Goal: Task Accomplishment & Management: Use online tool/utility

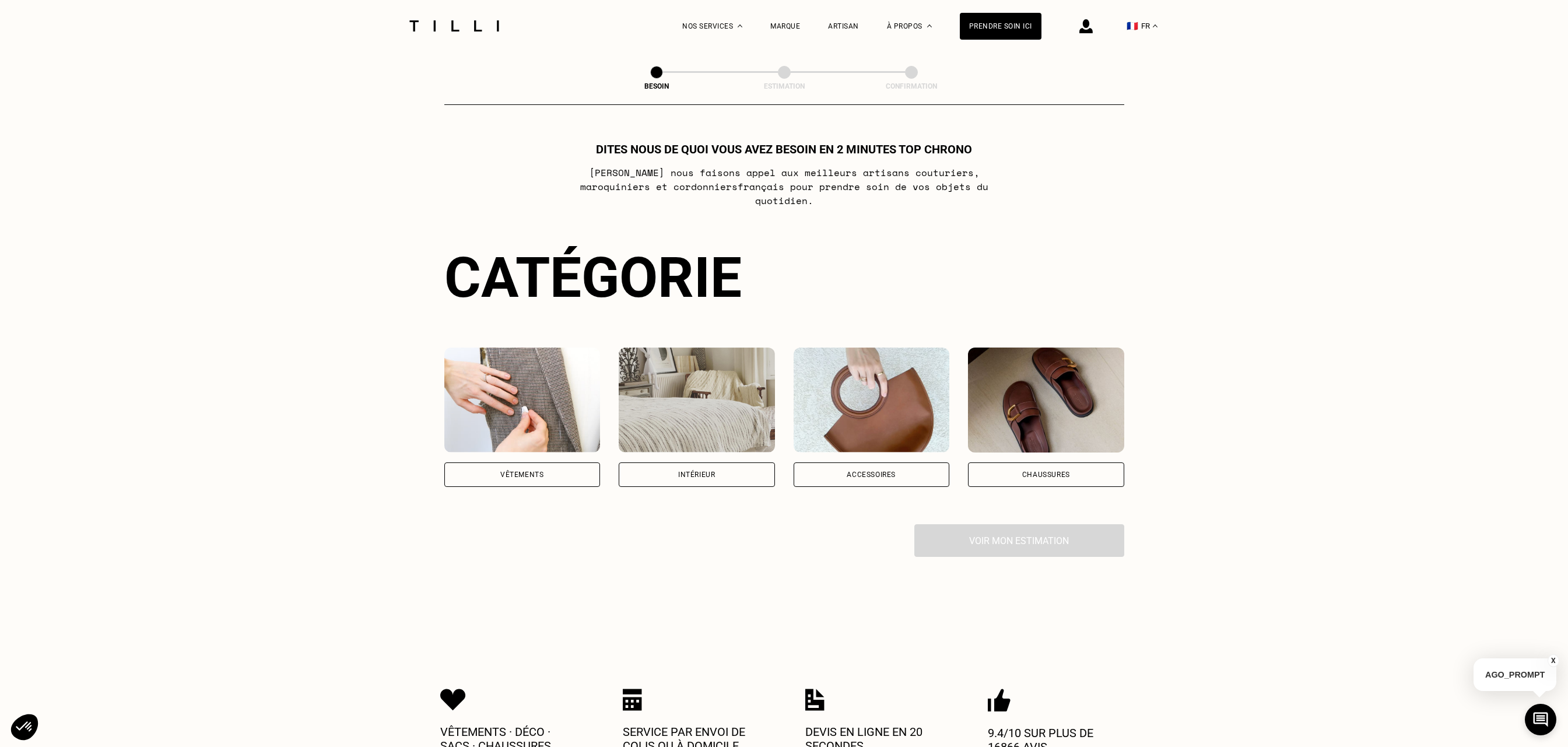
click at [540, 471] on div "Vêtements" at bounding box center [521, 475] width 43 height 7
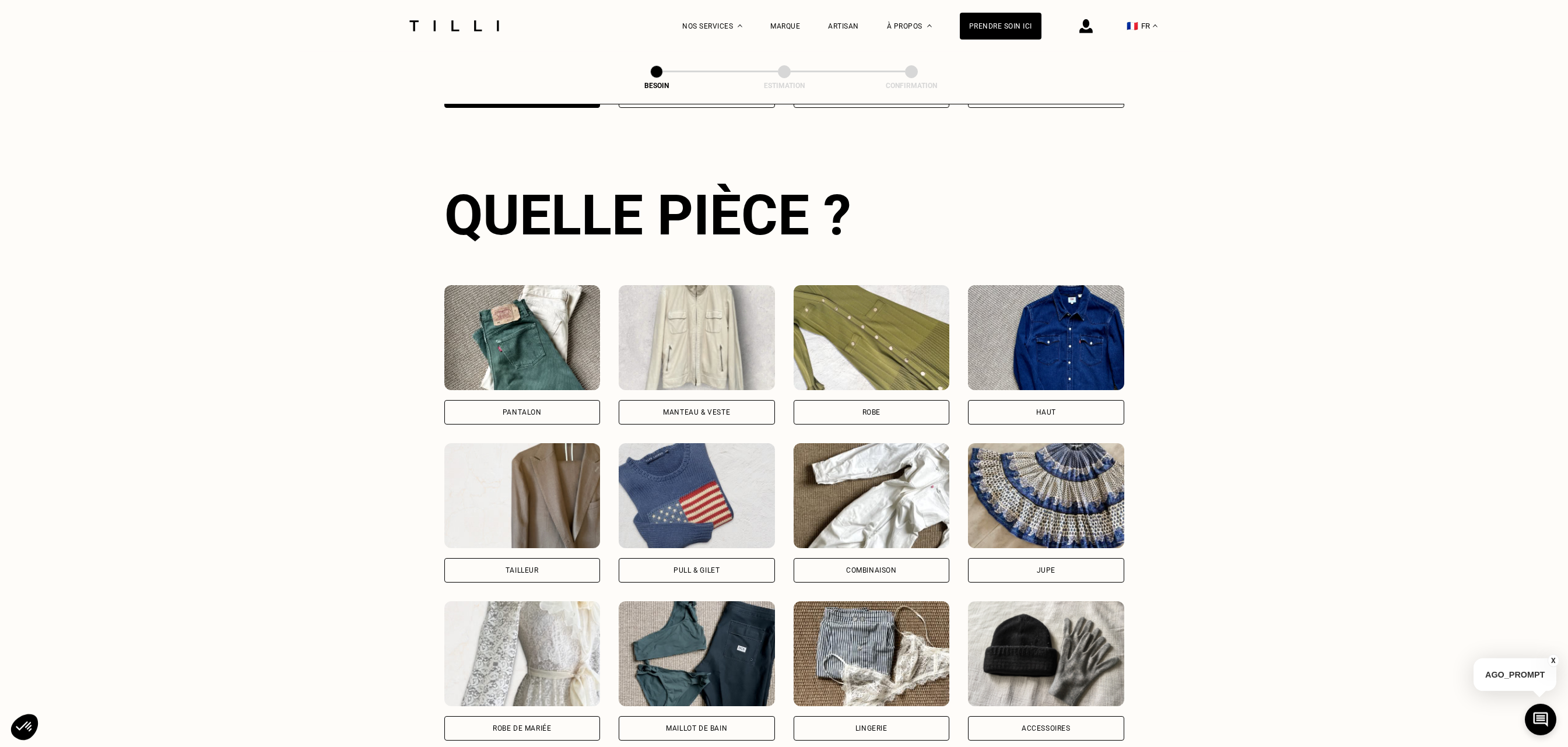
scroll to position [380, 0]
click at [510, 399] on div "Pantalon" at bounding box center [523, 412] width 156 height 25
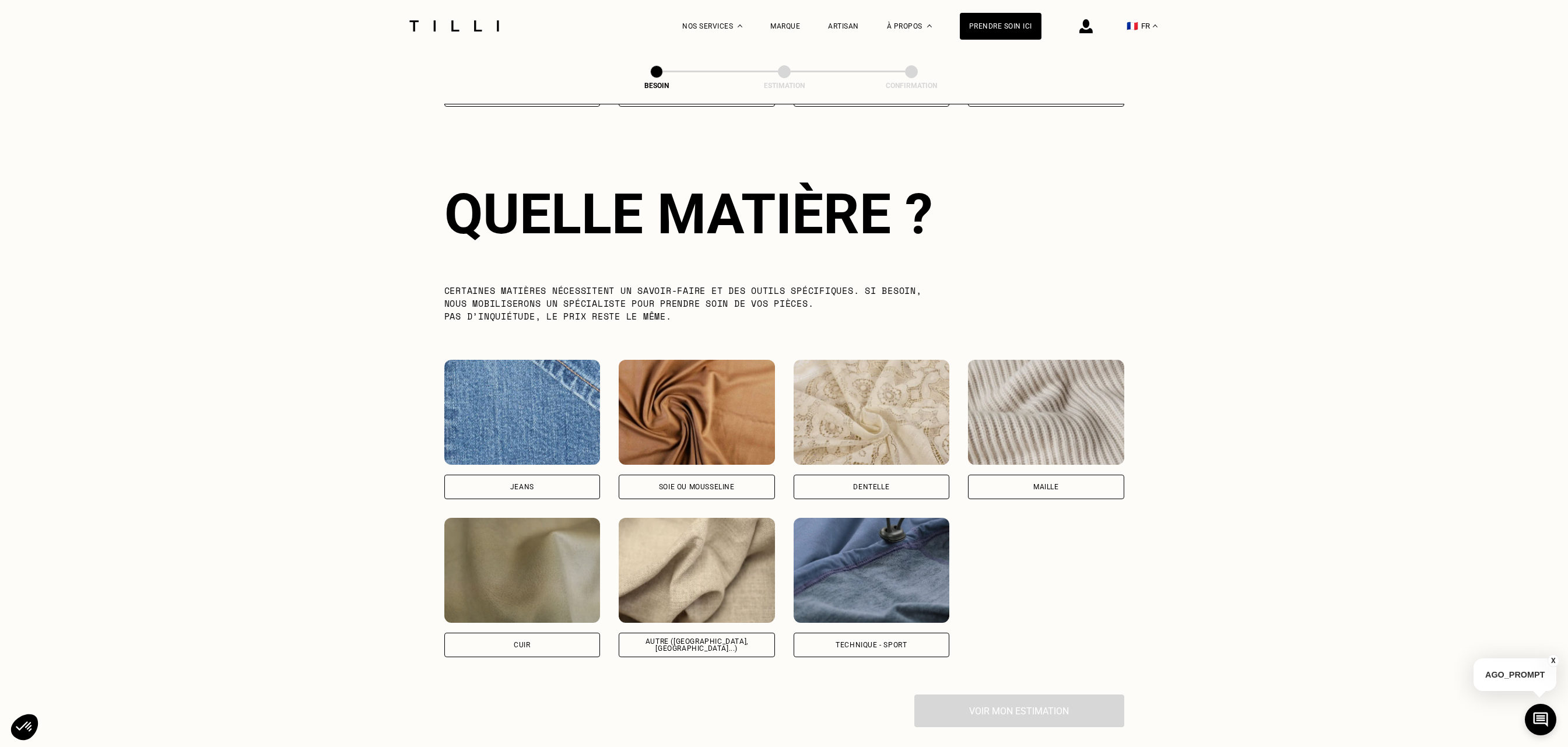
scroll to position [1014, 0]
click at [683, 631] on div "Autre ([GEOGRAPHIC_DATA], [GEOGRAPHIC_DATA]...)" at bounding box center [697, 644] width 156 height 25
select select "FR"
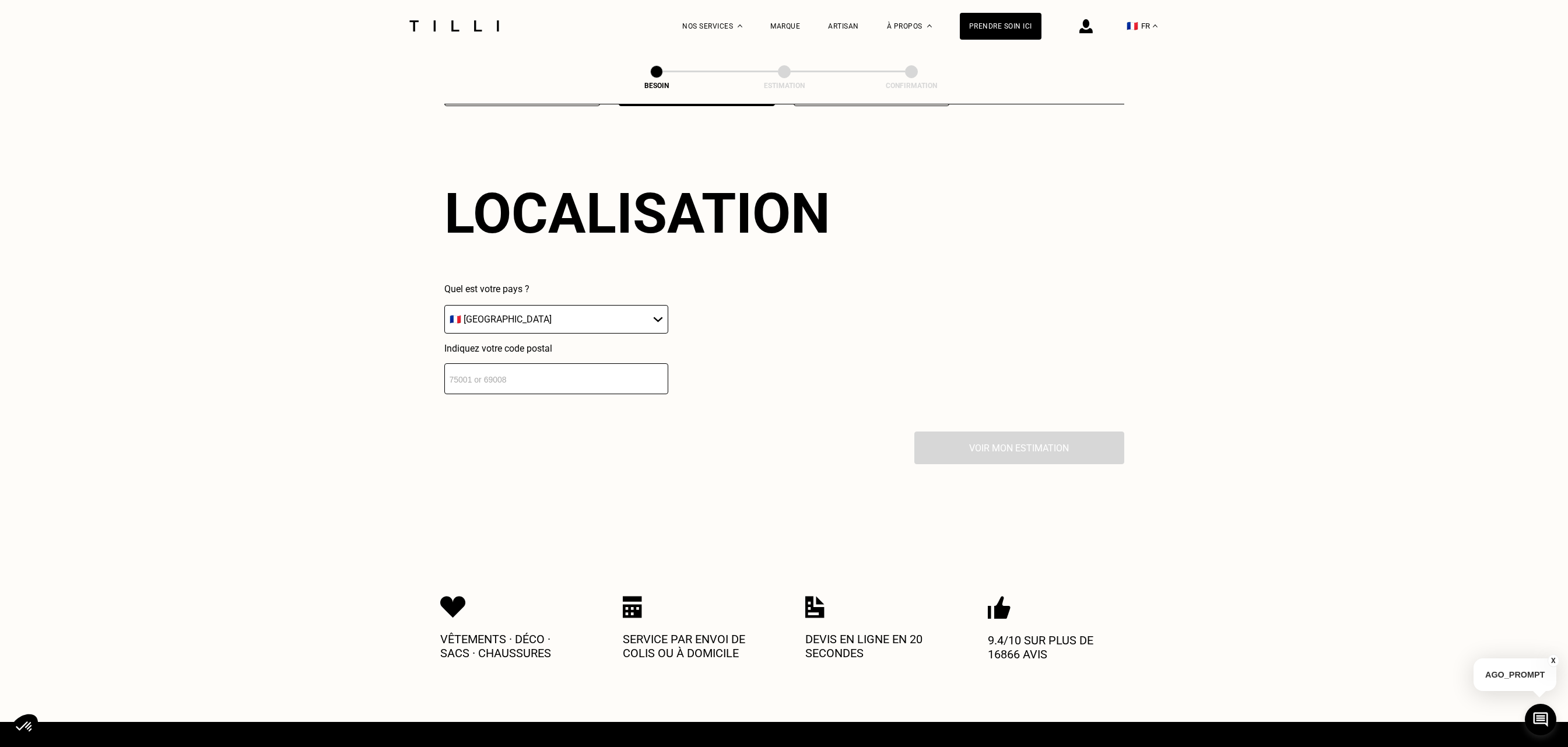
scroll to position [1566, 0]
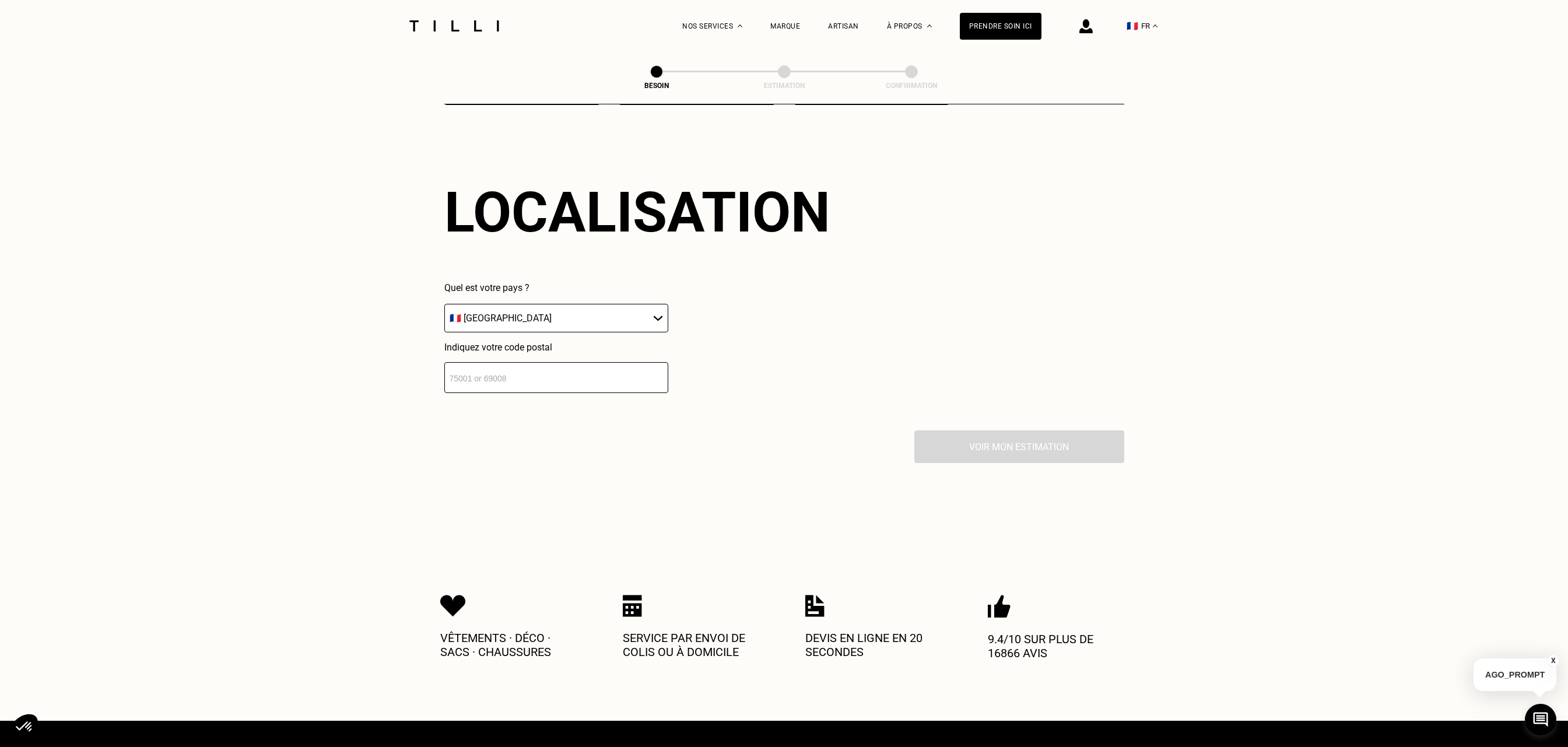
click at [499, 366] on input "number" at bounding box center [557, 377] width 224 height 31
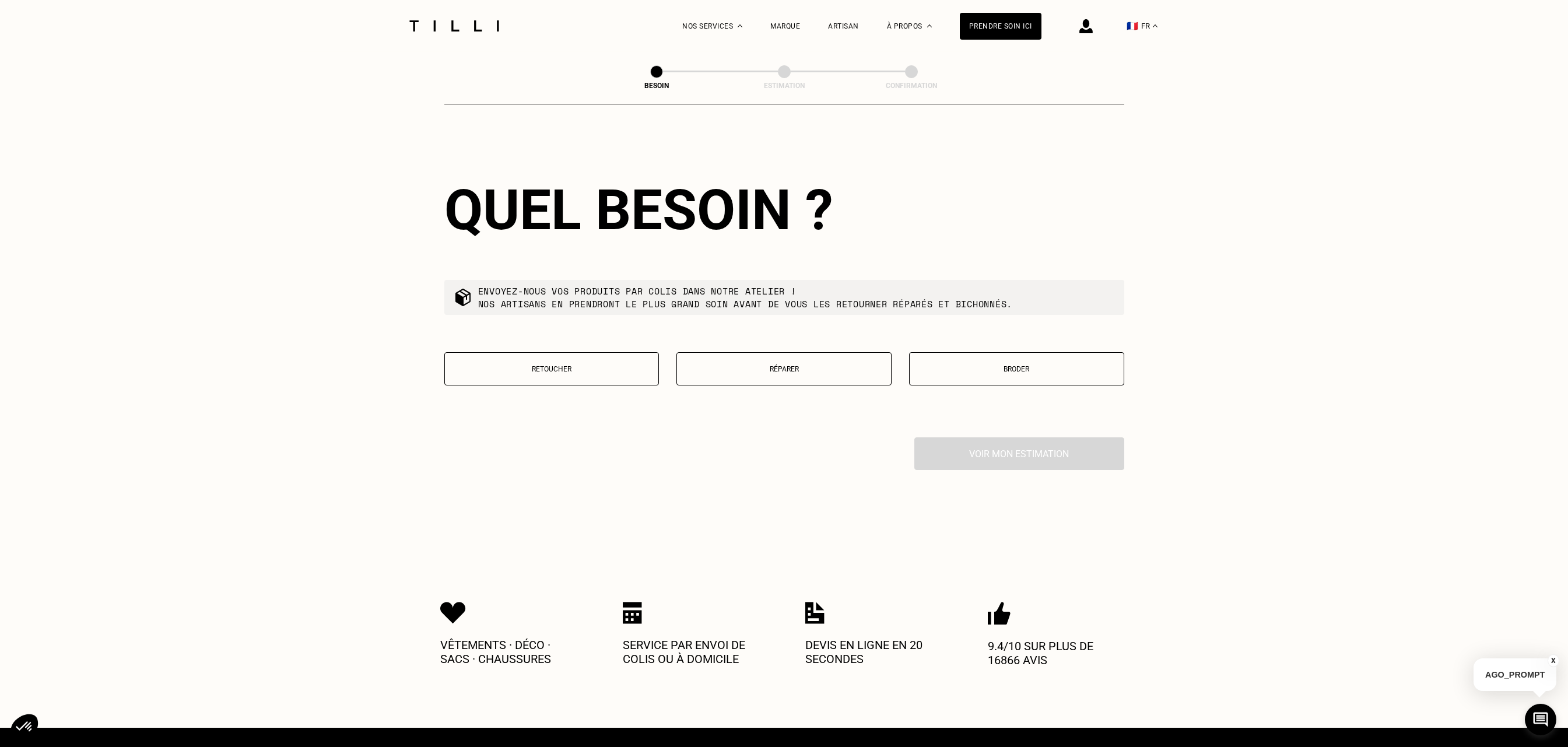
scroll to position [1856, 0]
type input "95530"
click at [795, 365] on p "Réparer" at bounding box center [784, 369] width 202 height 8
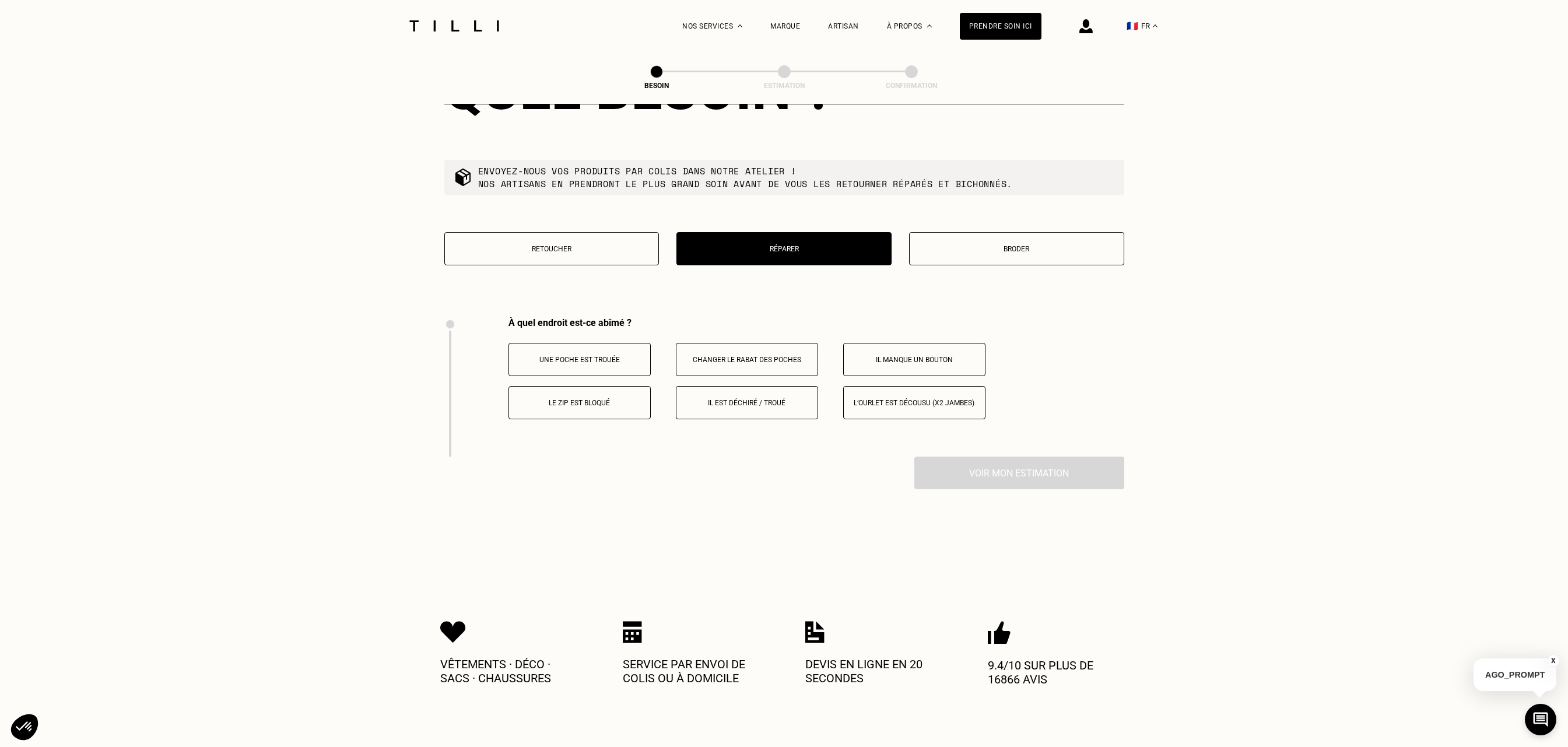
scroll to position [1985, 0]
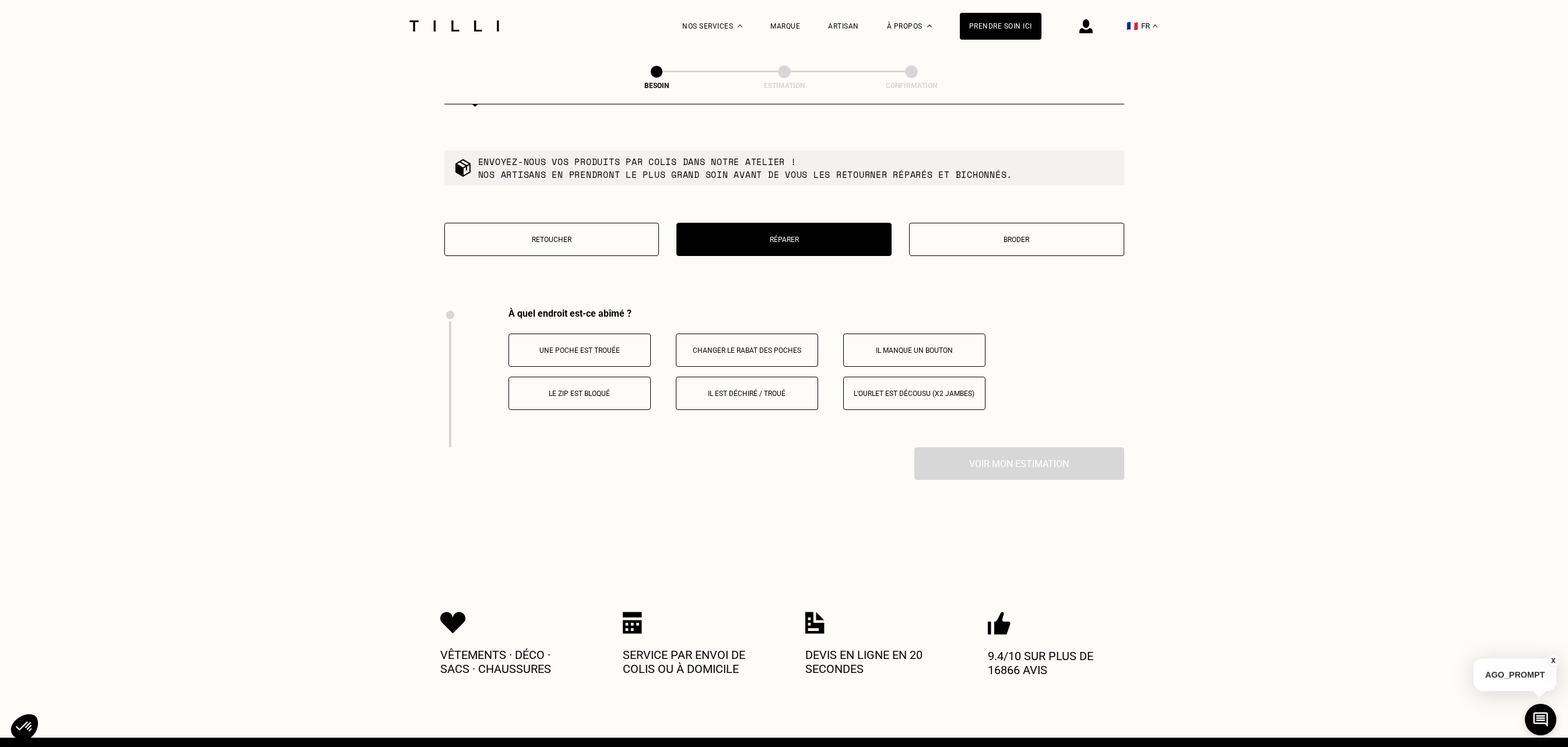
click at [735, 390] on p "Il est déchiré / troué" at bounding box center [747, 393] width 130 height 8
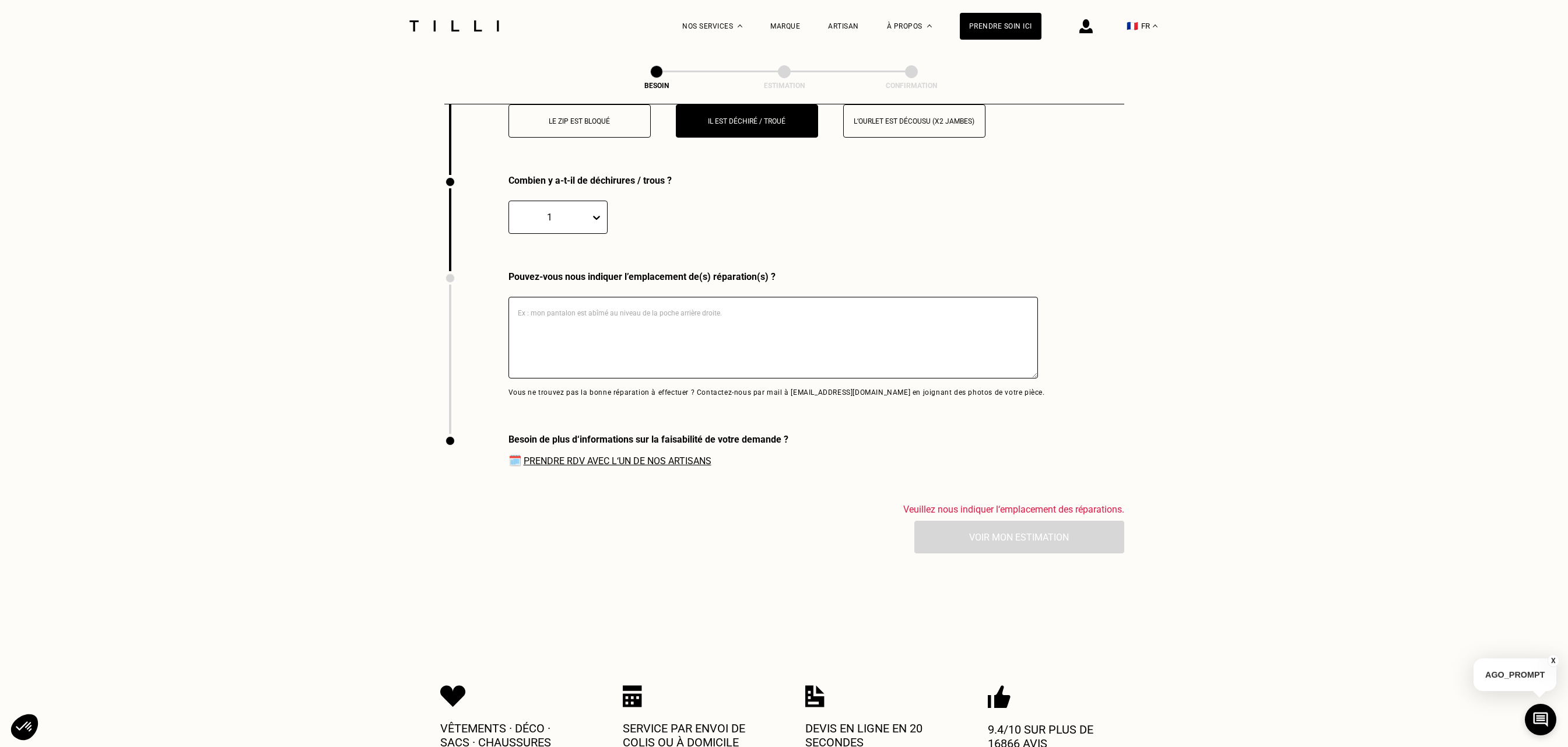
scroll to position [2237, 0]
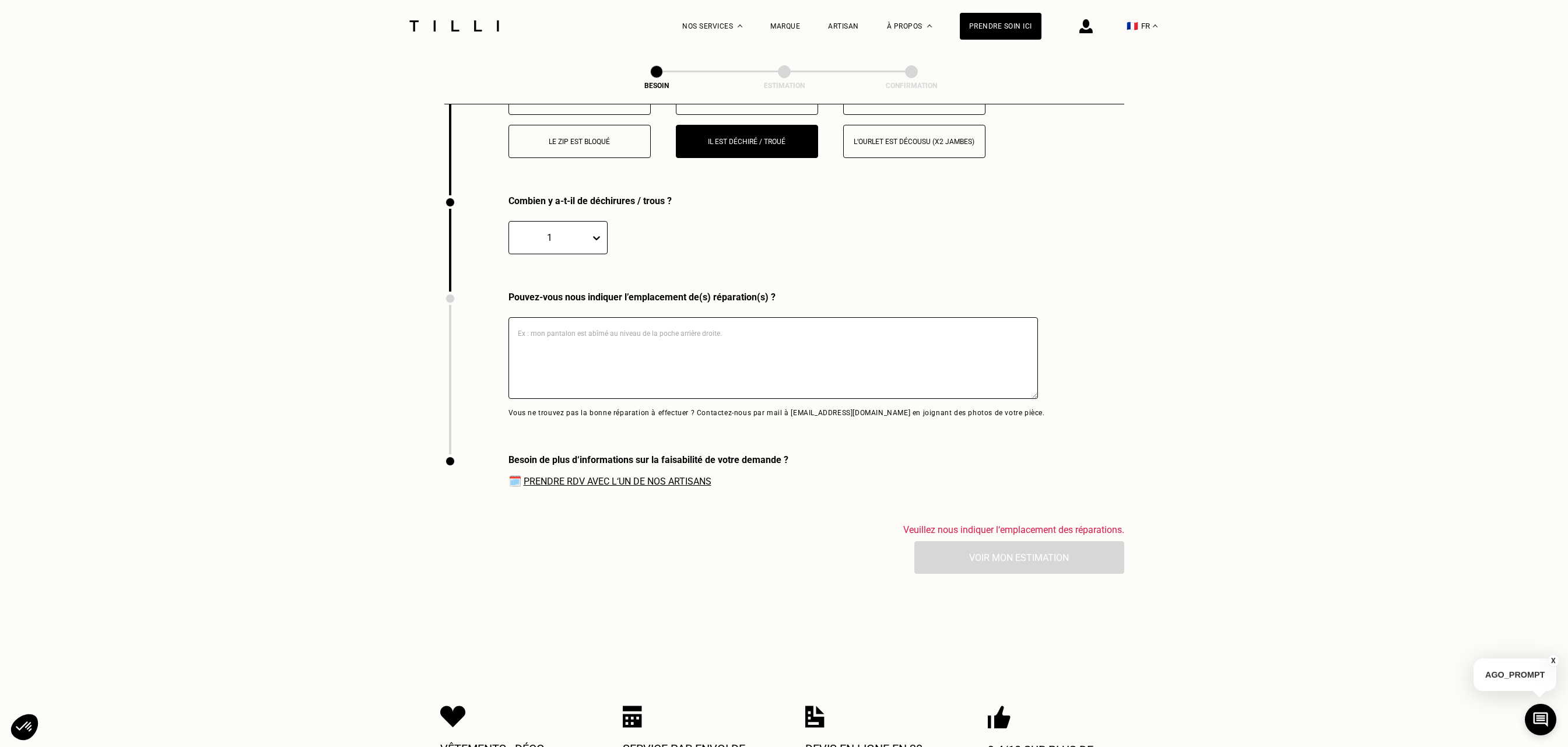
click at [615, 342] on textarea at bounding box center [773, 357] width 530 height 81
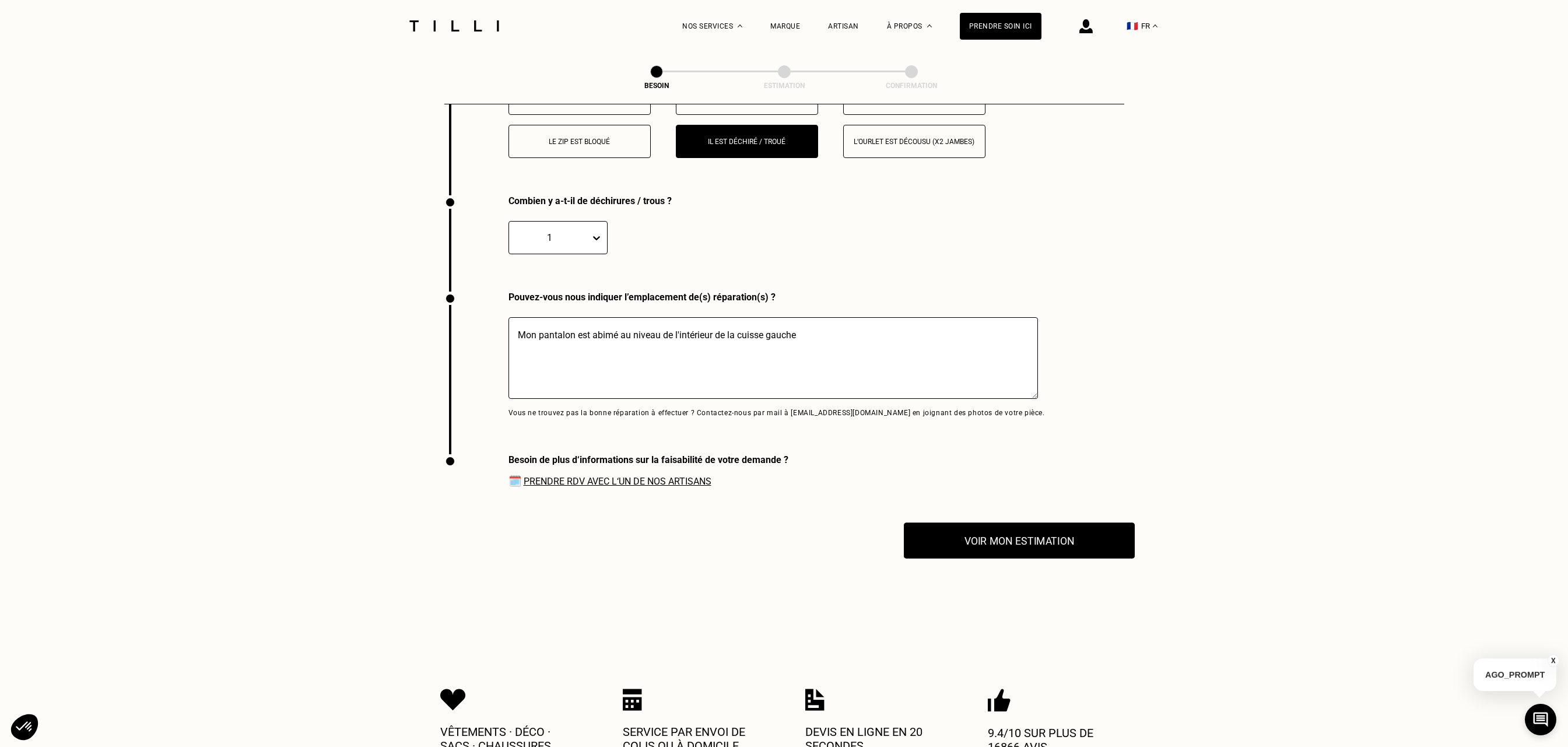
click at [1000, 533] on button "Voir mon estimation" at bounding box center [1019, 540] width 231 height 36
click at [804, 328] on textarea "Mon pantalon est abimé au niveau de l'intérieur de la cuisse gauche" at bounding box center [773, 357] width 530 height 81
type textarea "Mon pantalon est abimé au niveau de l'intérieur de la cuisse gauche, je pense q…"
click at [1007, 533] on button "Voir mon estimation" at bounding box center [1019, 540] width 231 height 36
click at [647, 476] on link "Prendre RDV avec l‘un de nos artisans" at bounding box center [617, 481] width 187 height 11
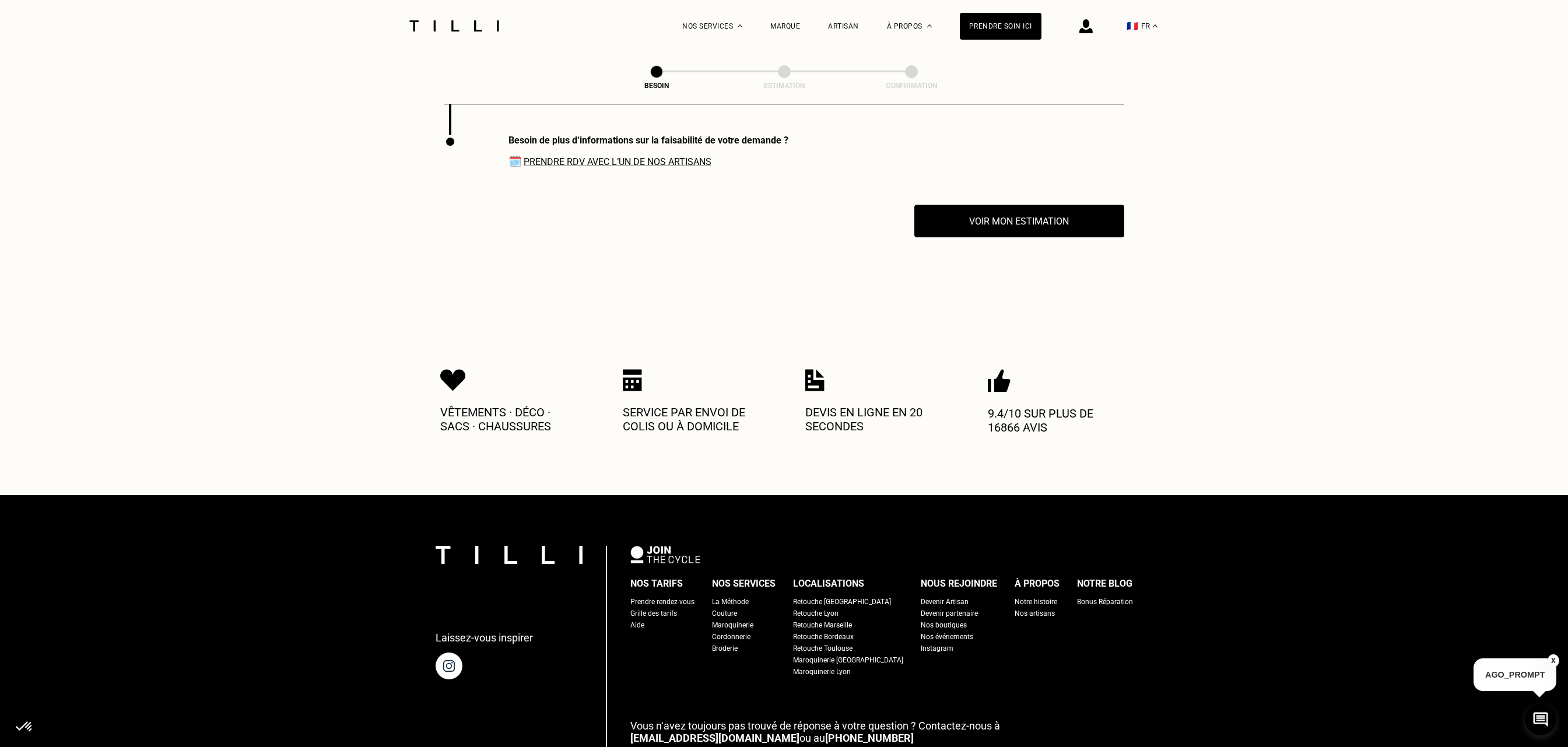
scroll to position [2555, 0]
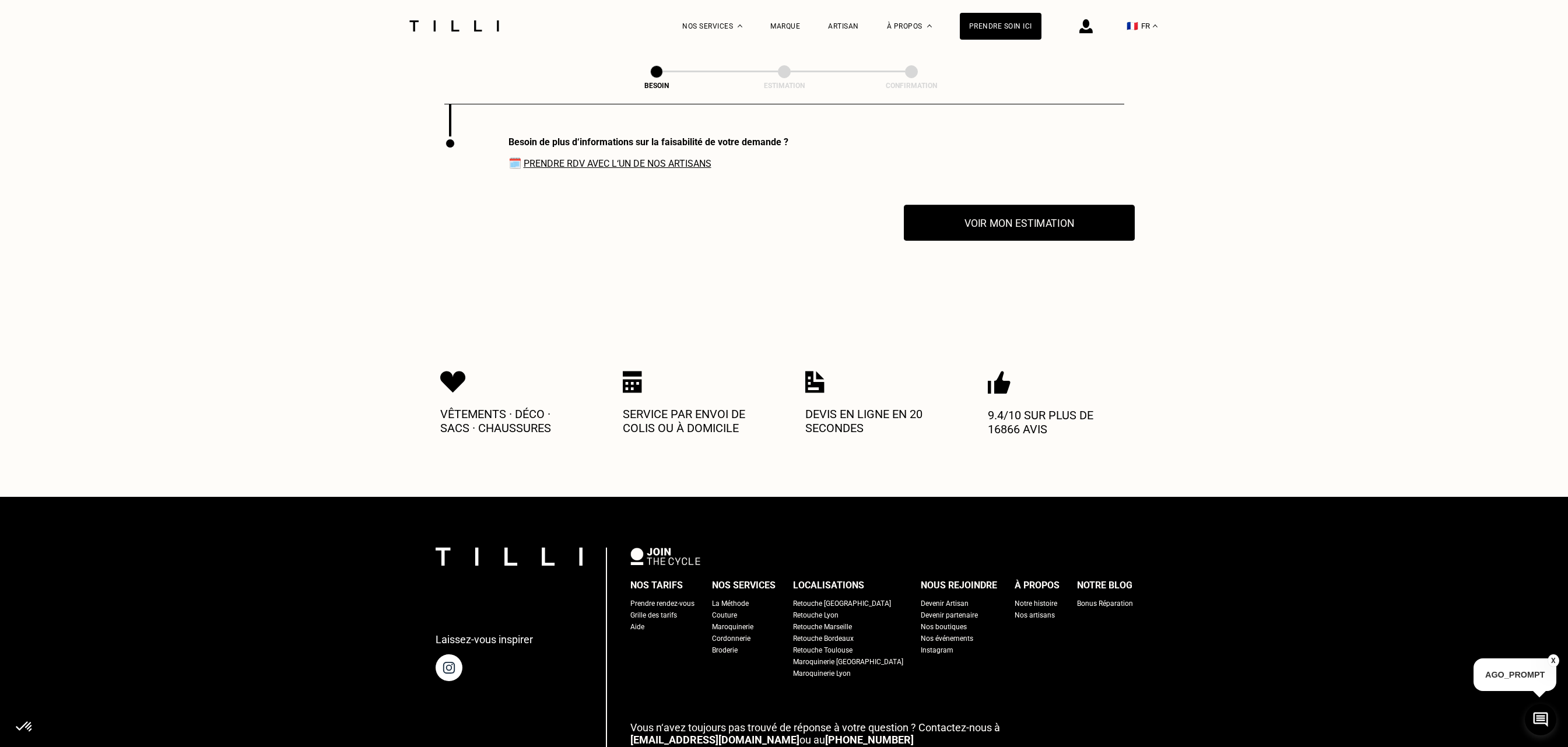
click at [1000, 214] on button "Voir mon estimation" at bounding box center [1019, 222] width 231 height 36
